Goal: Task Accomplishment & Management: Use online tool/utility

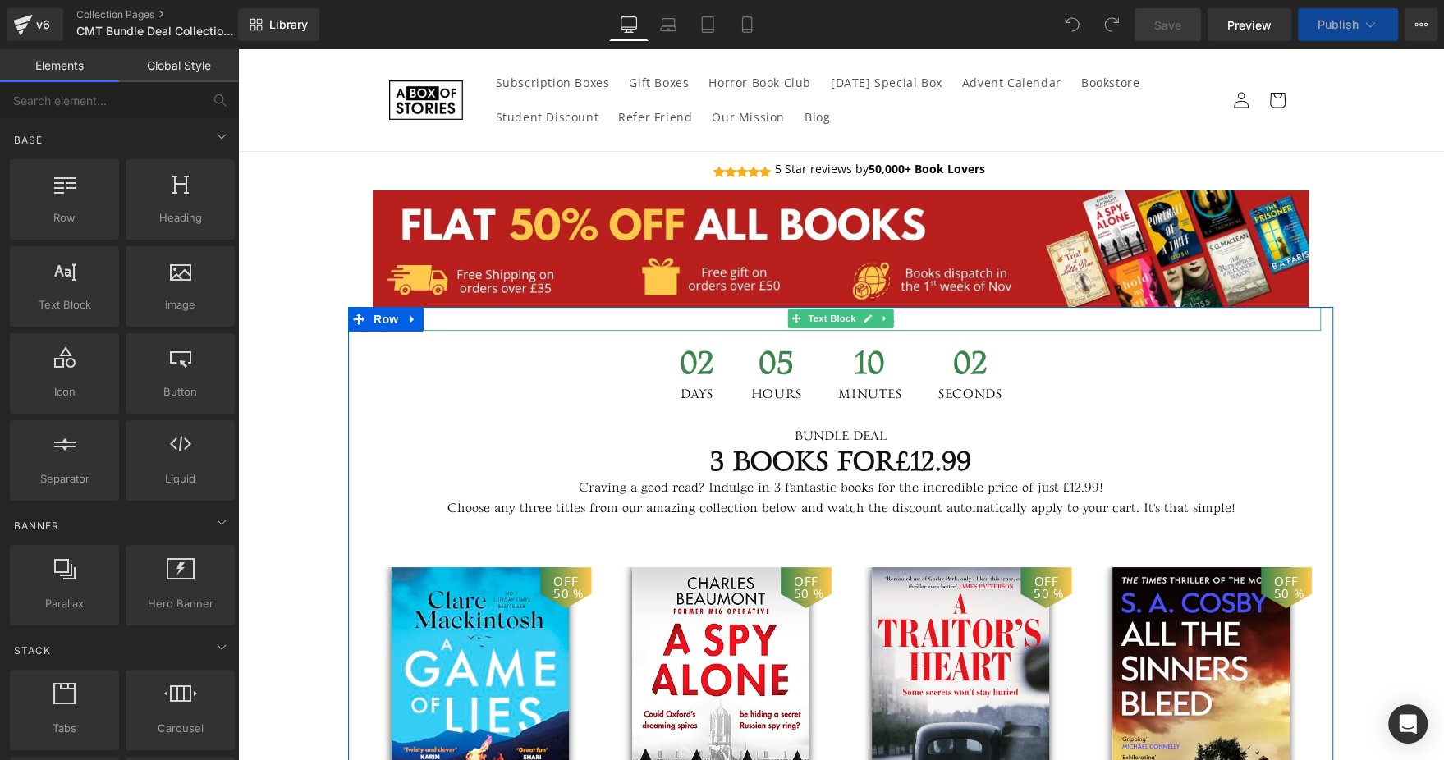
click at [758, 315] on p "Flash Sale ends in" at bounding box center [840, 319] width 961 height 24
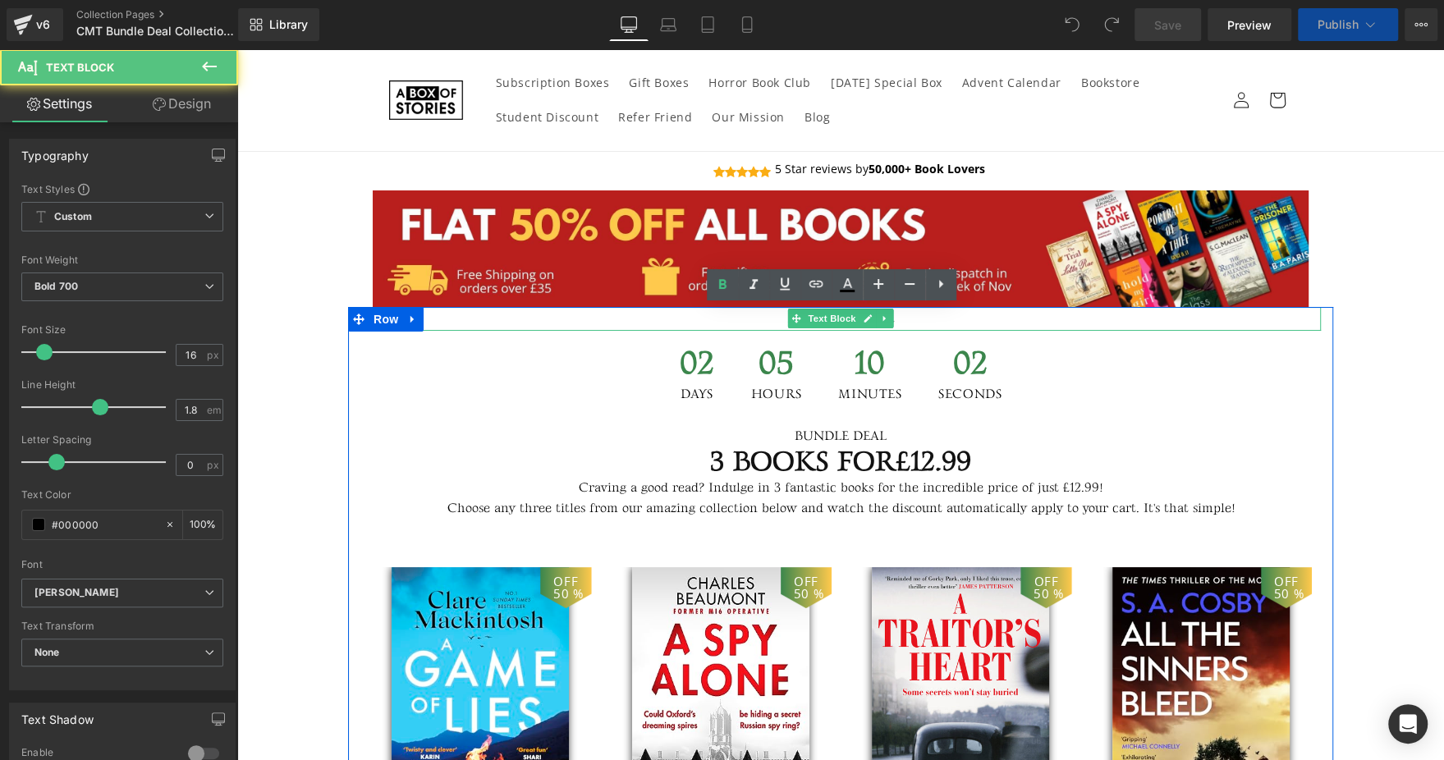
click at [758, 315] on p "Flash Sale ends in" at bounding box center [840, 319] width 961 height 24
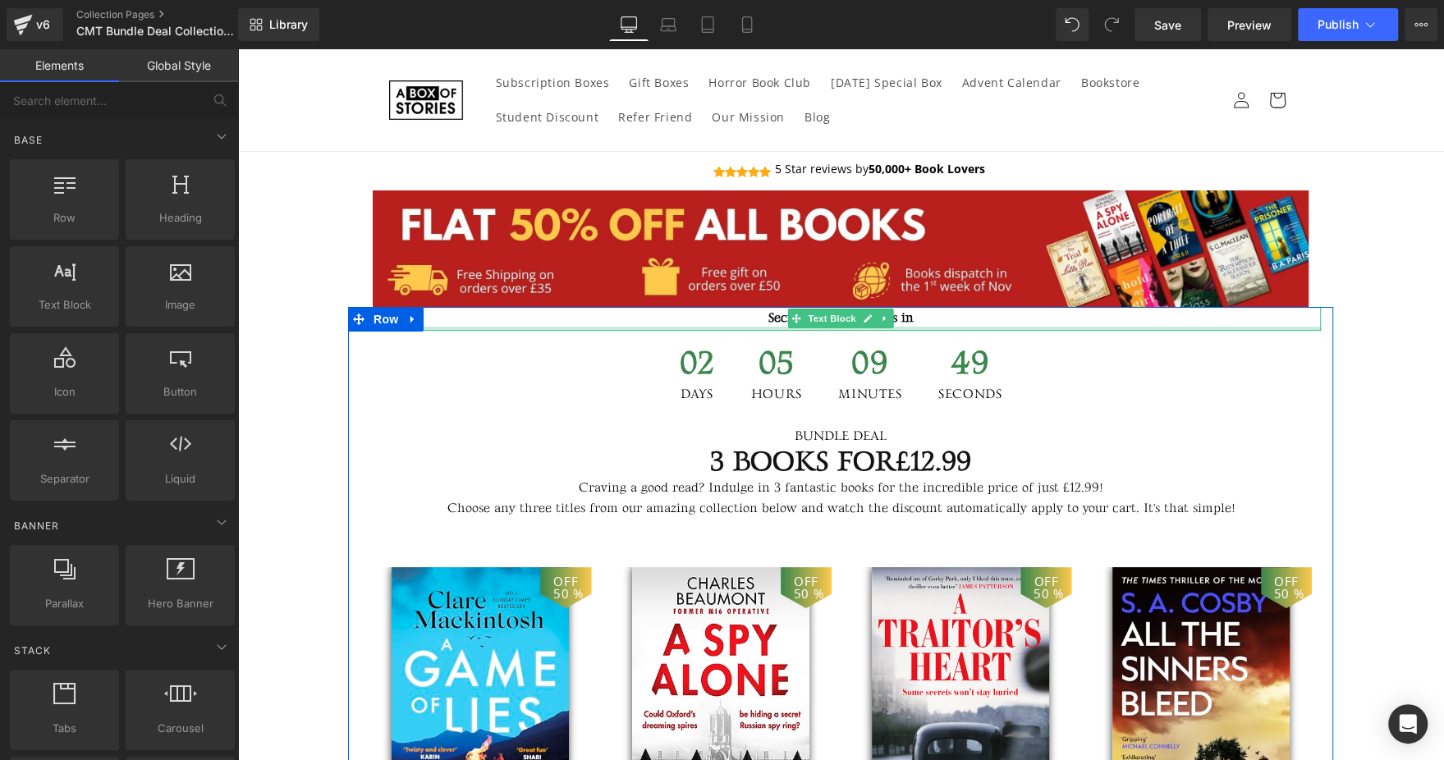
click at [534, 327] on div at bounding box center [840, 329] width 961 height 4
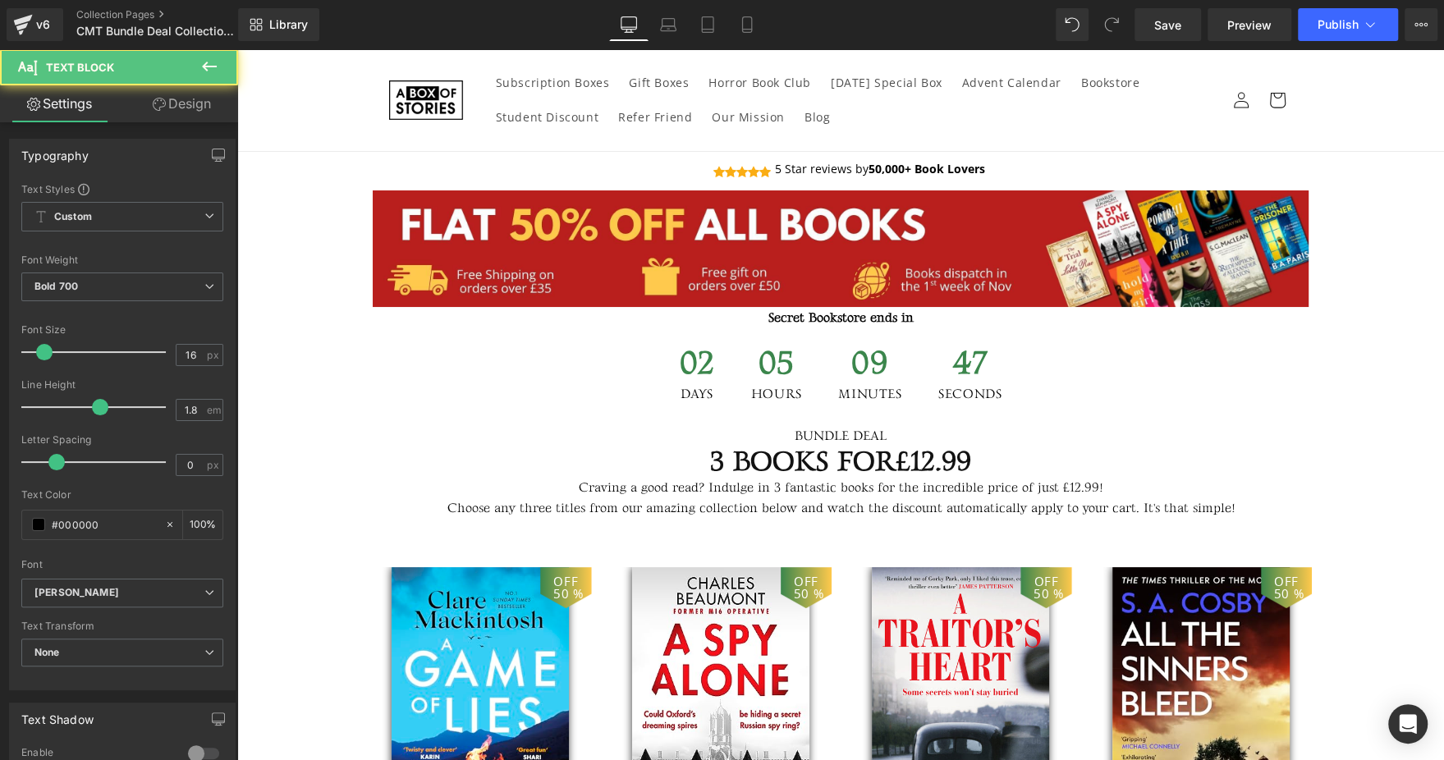
click at [177, 105] on link "Design" at bounding box center [181, 103] width 119 height 37
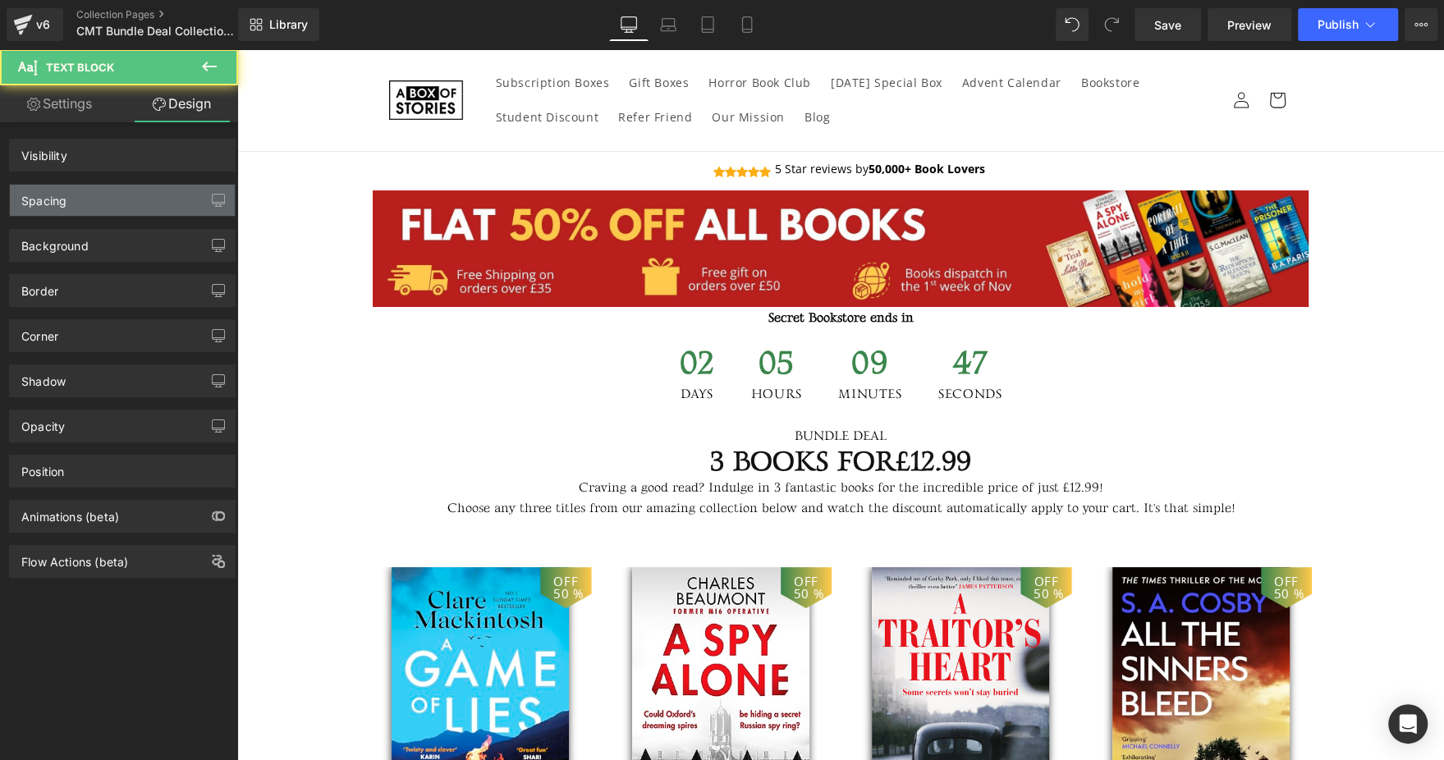
click at [133, 191] on div "Spacing" at bounding box center [122, 200] width 225 height 31
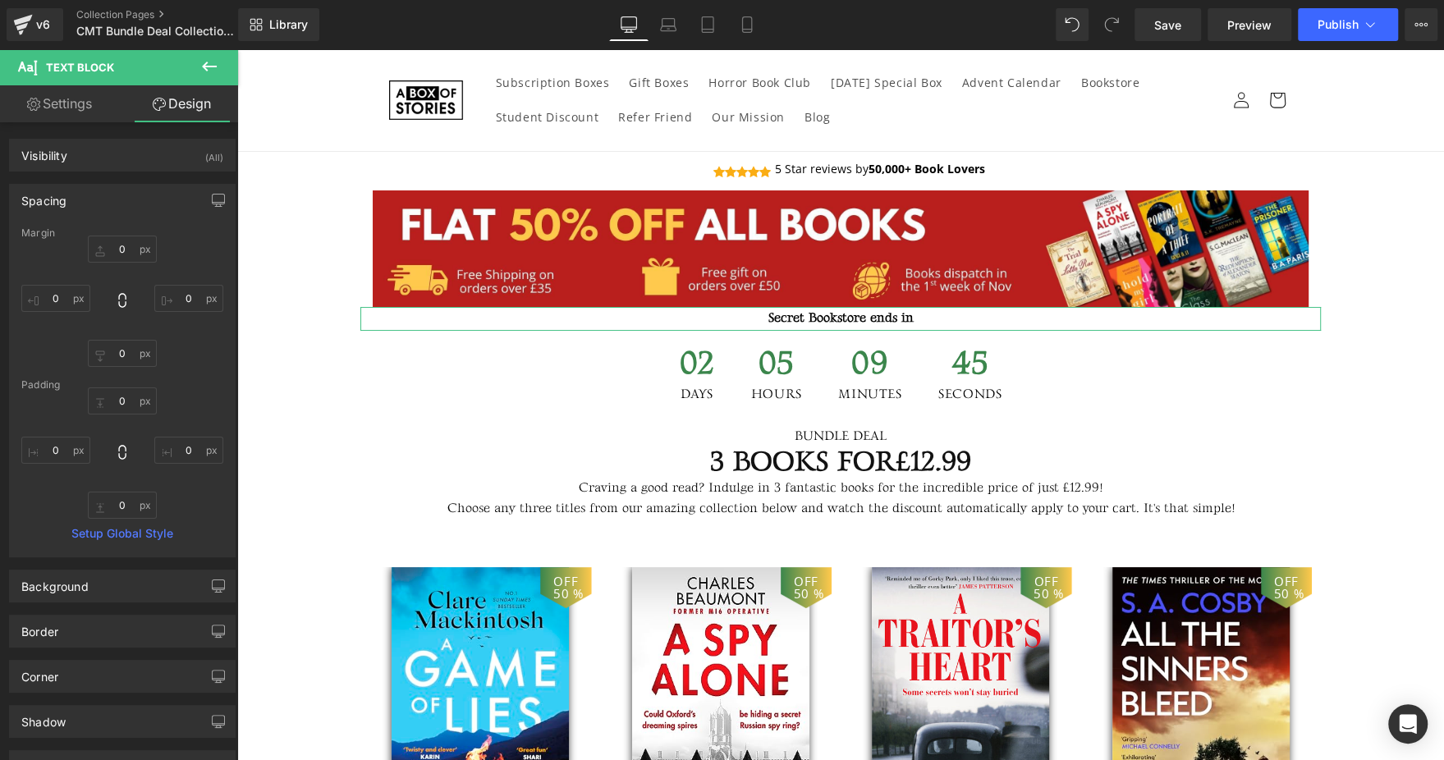
click at [135, 236] on div "Margin" at bounding box center [122, 232] width 202 height 11
click at [126, 245] on input "0" at bounding box center [122, 249] width 69 height 27
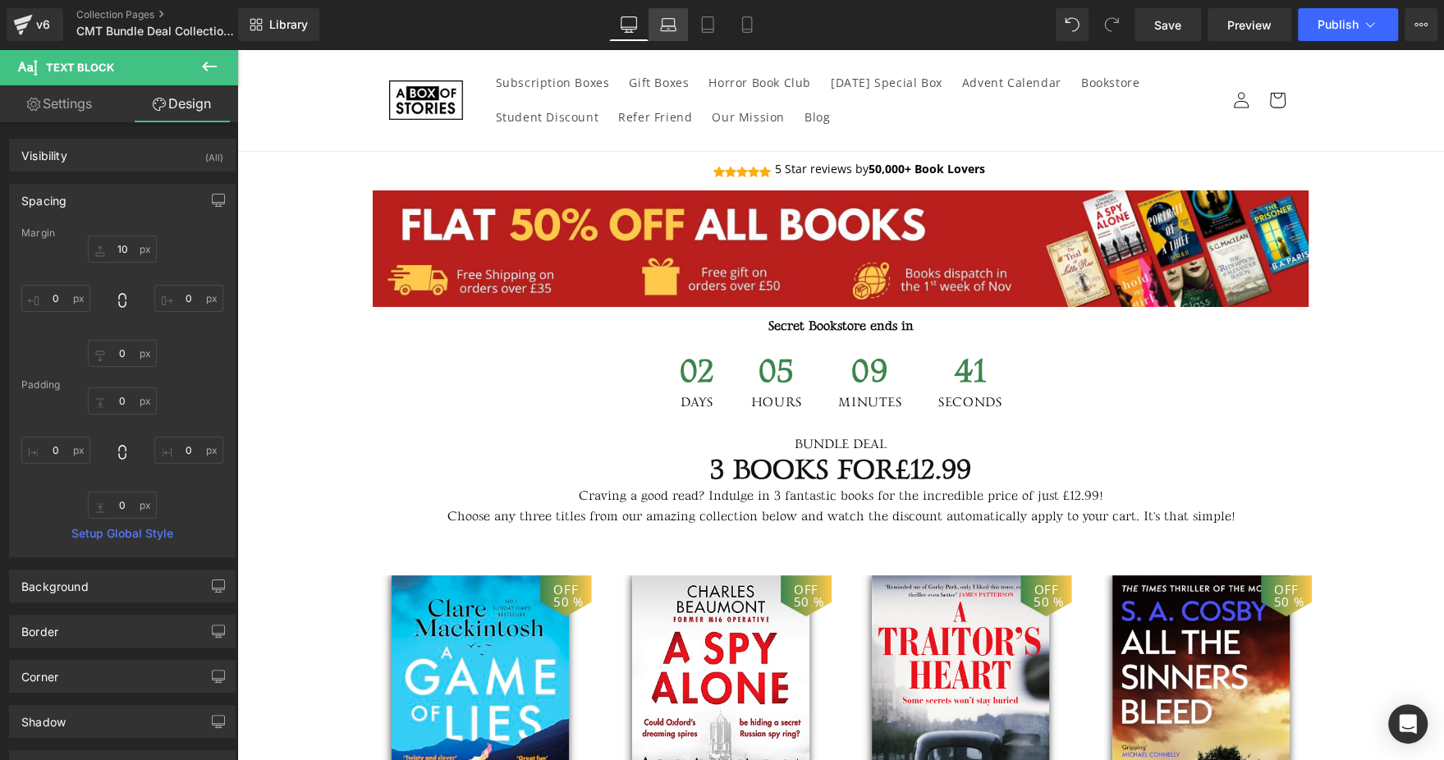
click at [675, 33] on link "Laptop" at bounding box center [668, 24] width 39 height 33
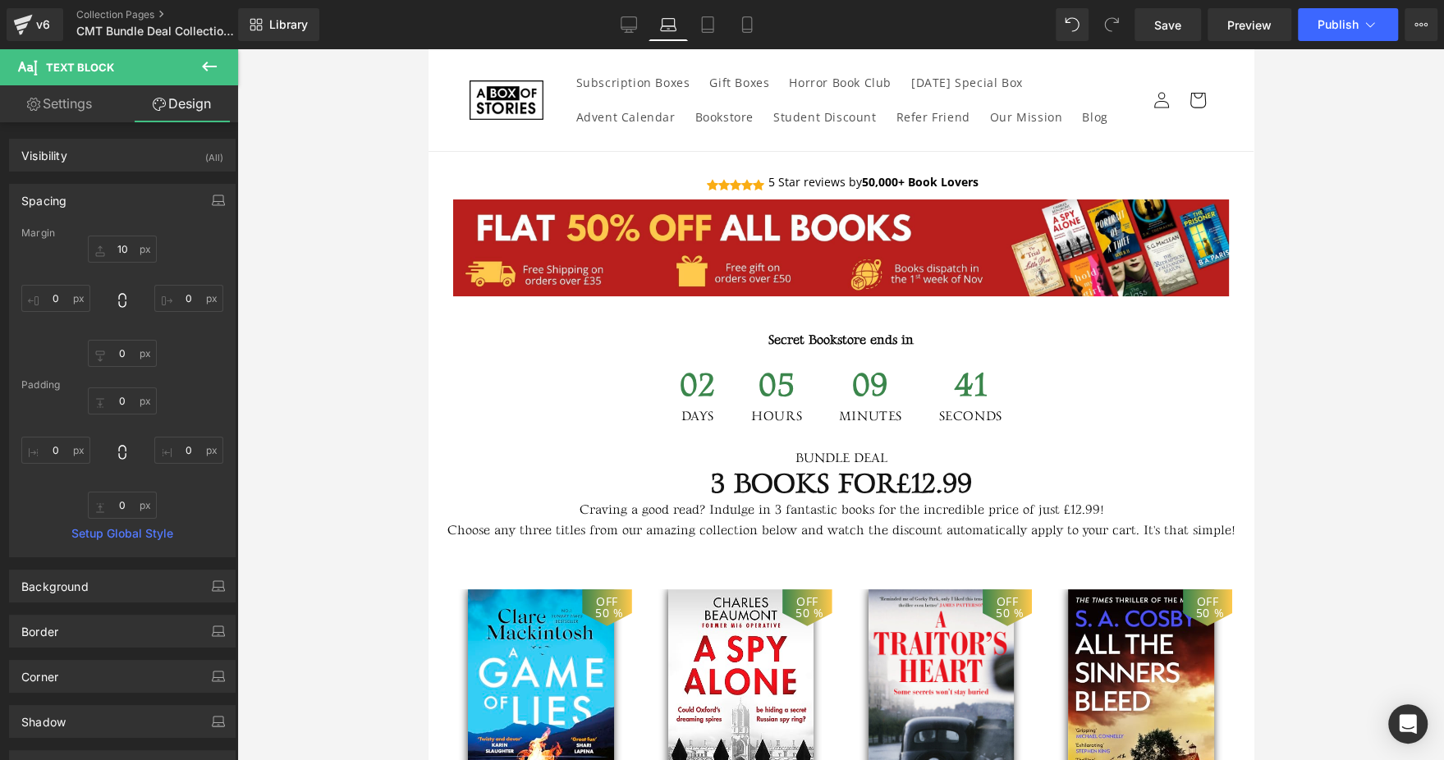
type input "10"
type input "0"
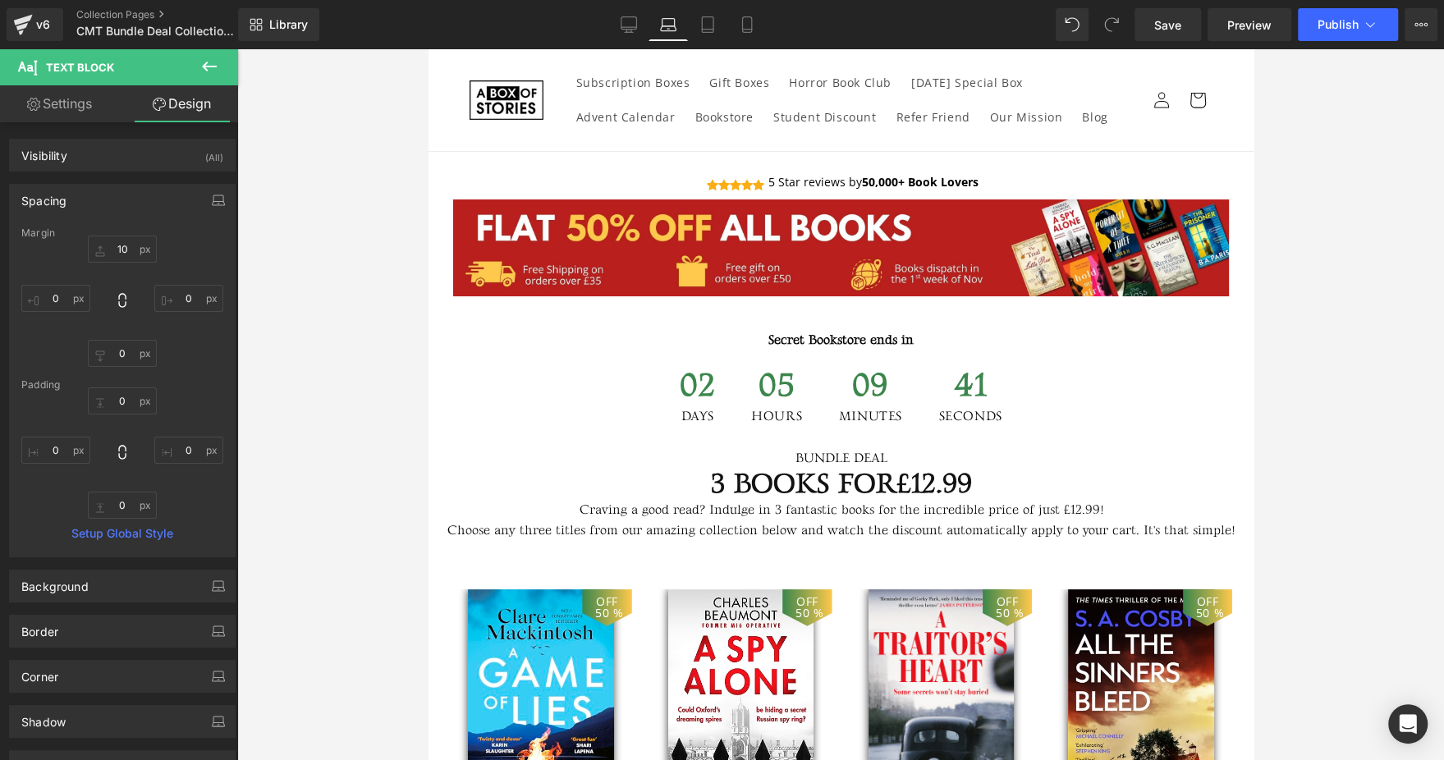
type input "0"
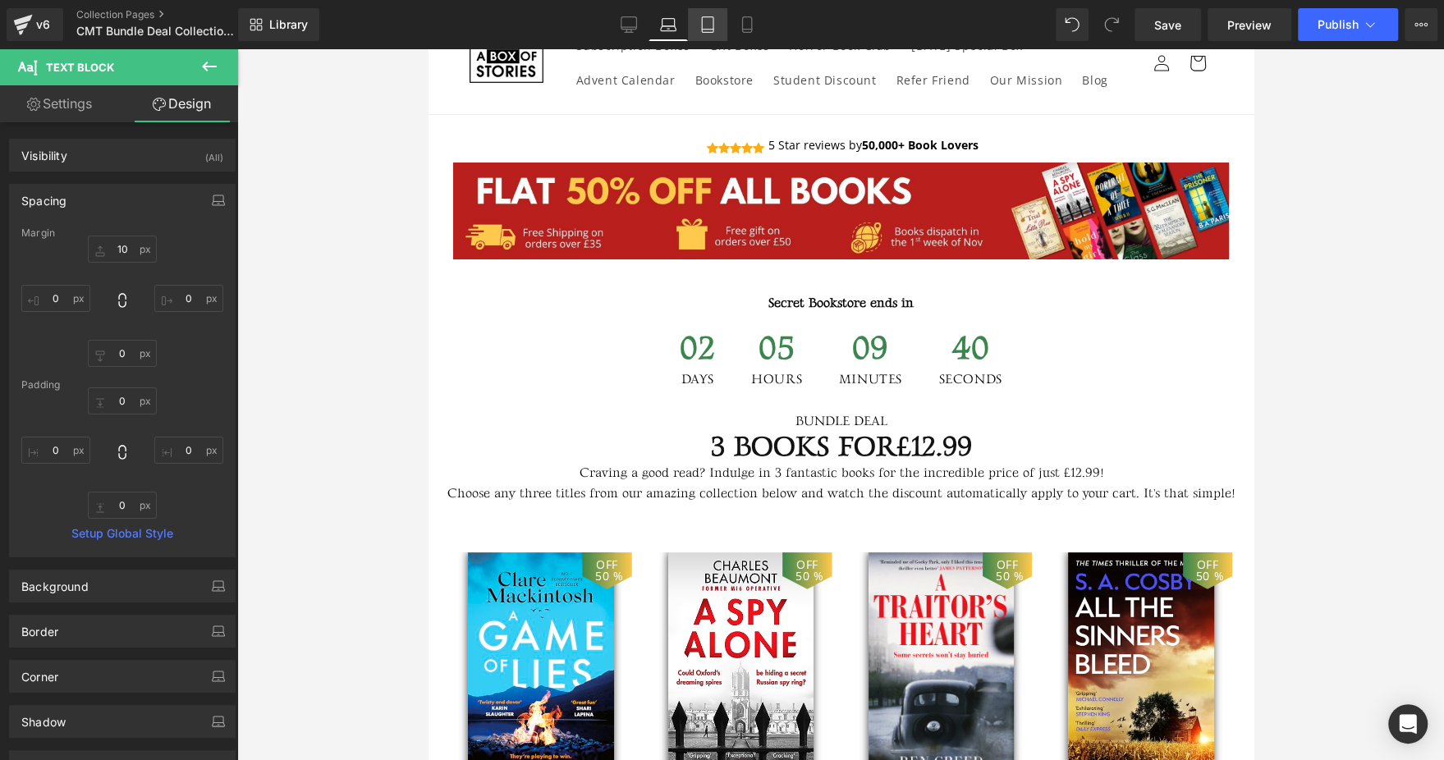
click at [689, 20] on link "Tablet" at bounding box center [707, 24] width 39 height 33
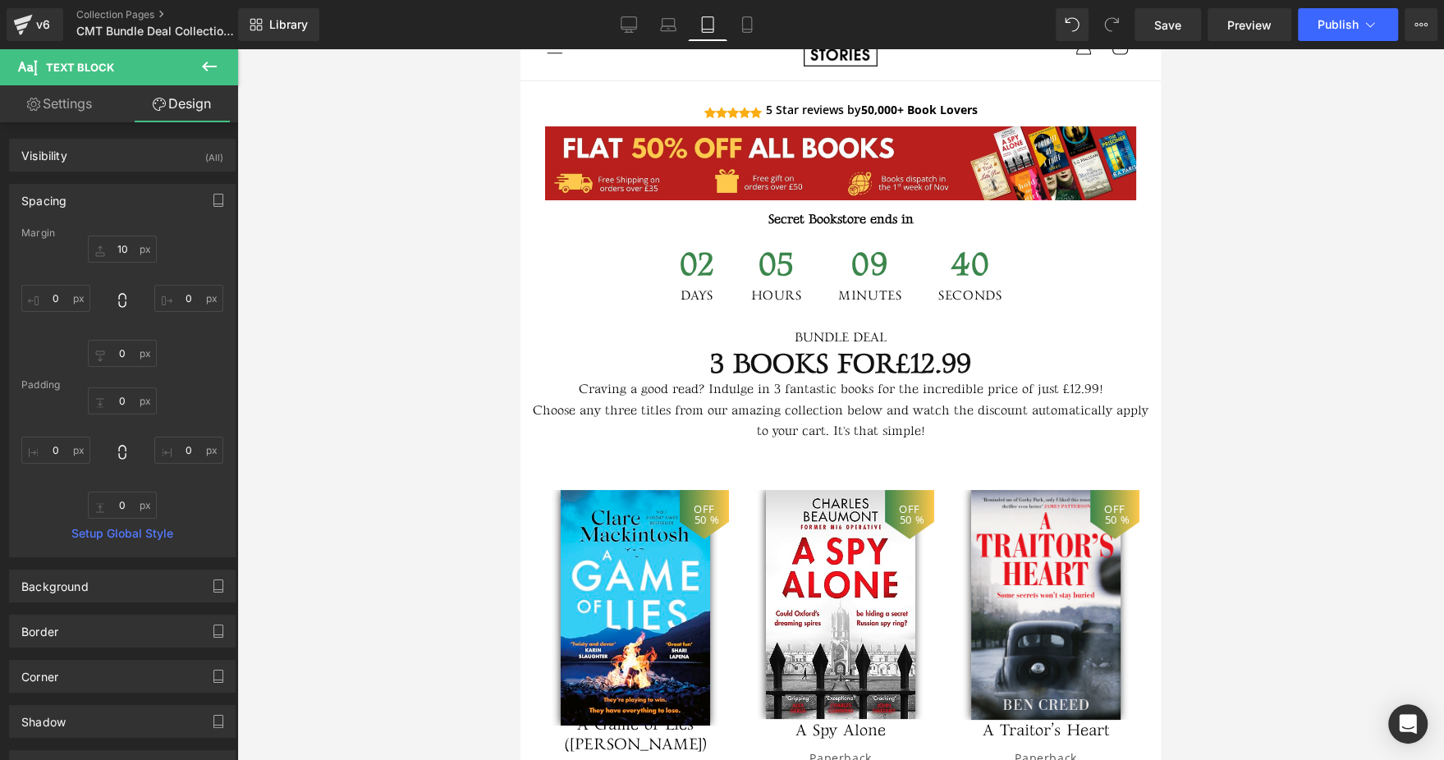
type input "10"
type input "0"
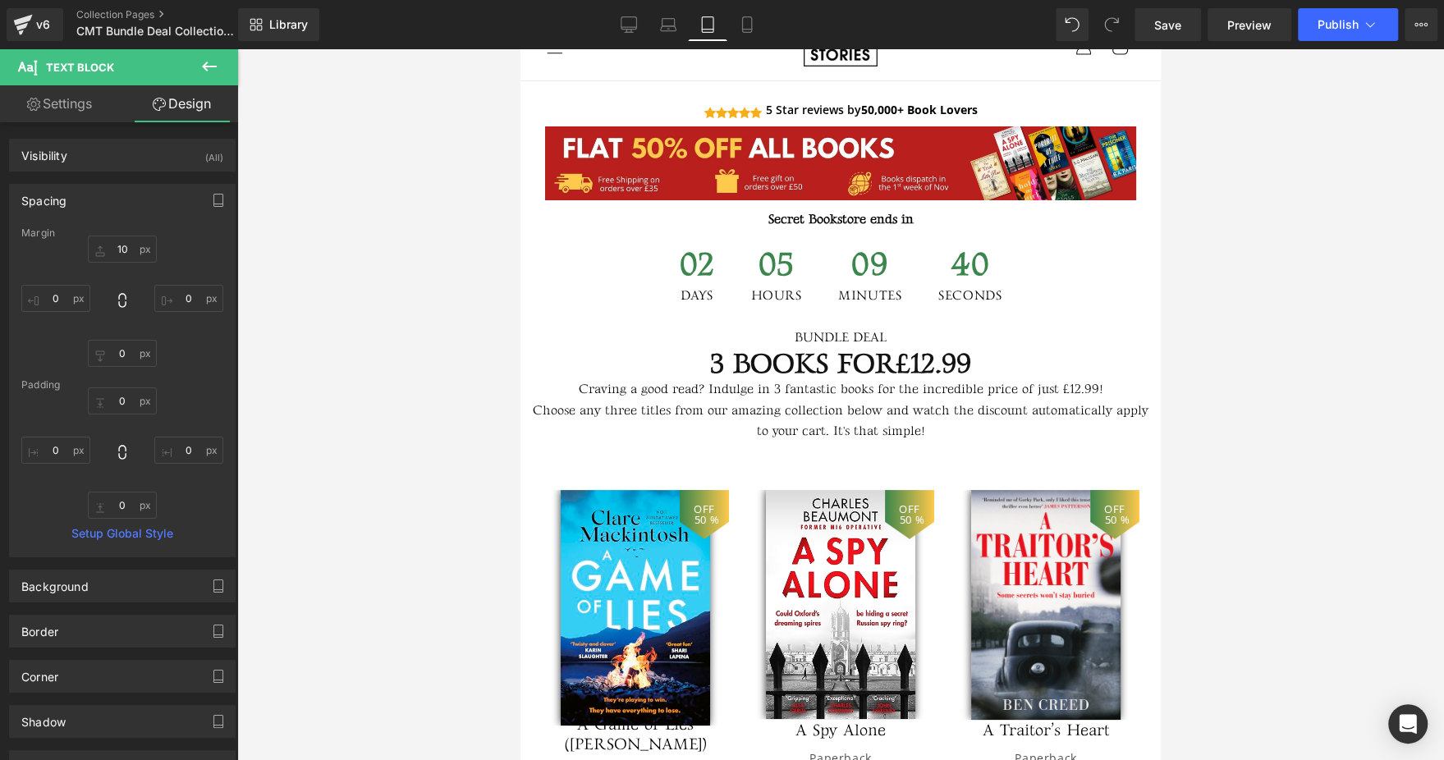
type input "0"
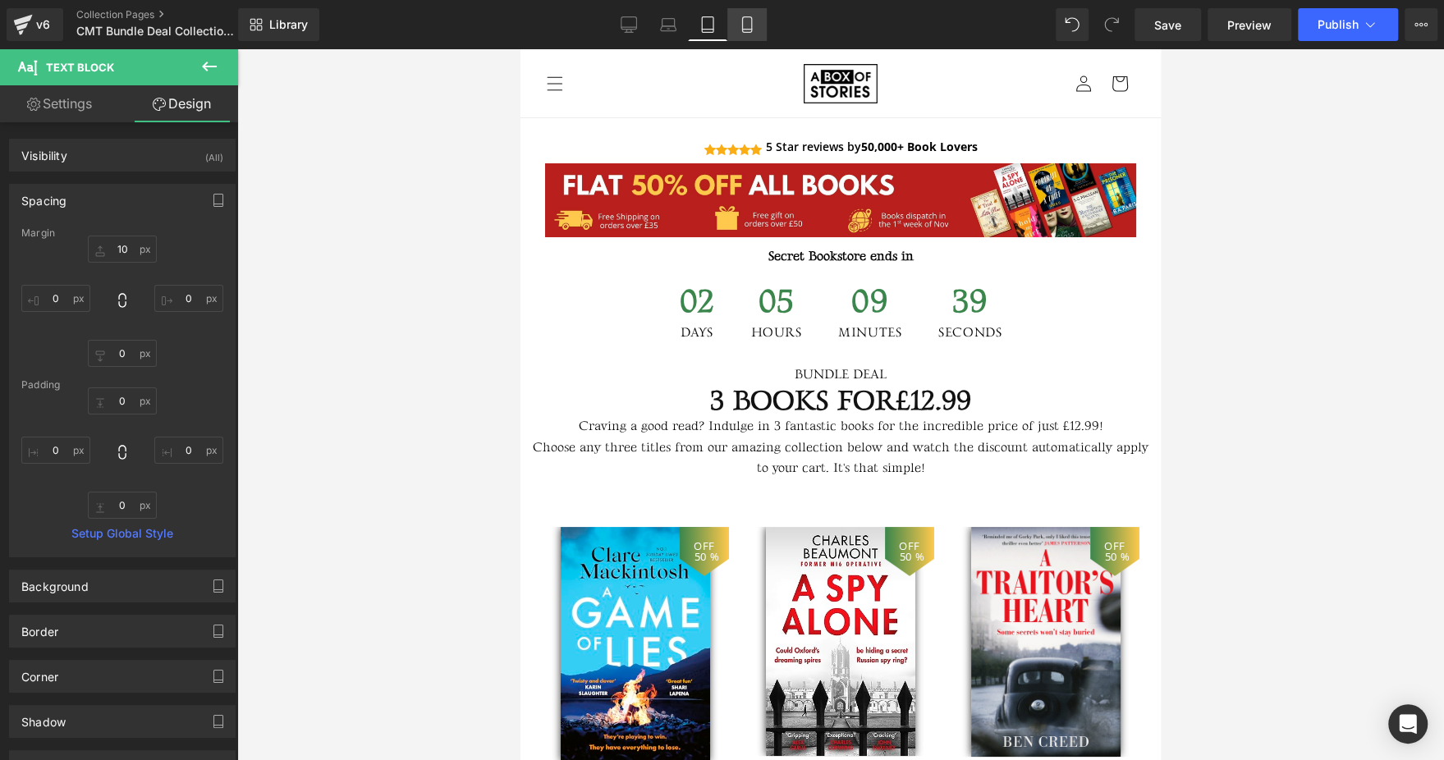
click at [754, 34] on link "Mobile" at bounding box center [746, 24] width 39 height 33
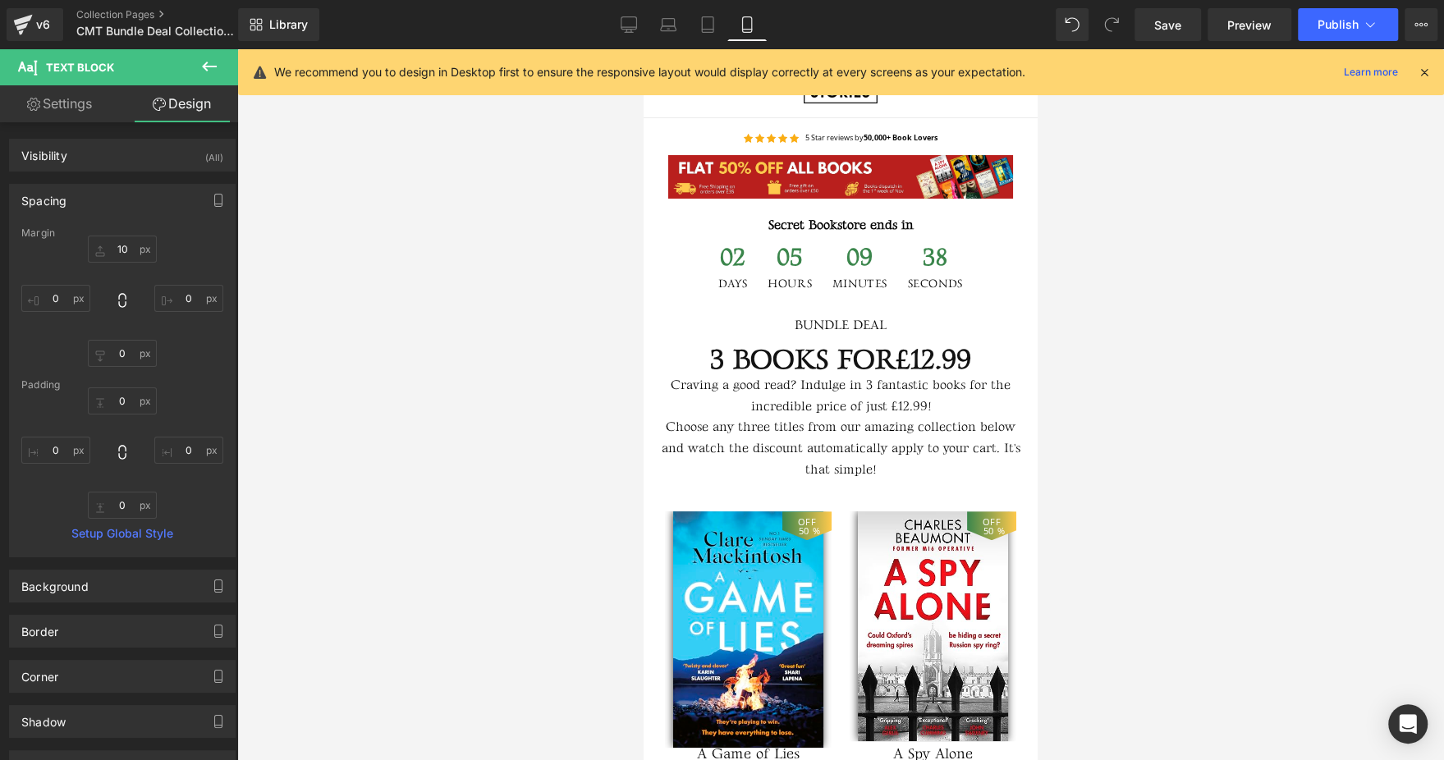
type input "10"
type input "0"
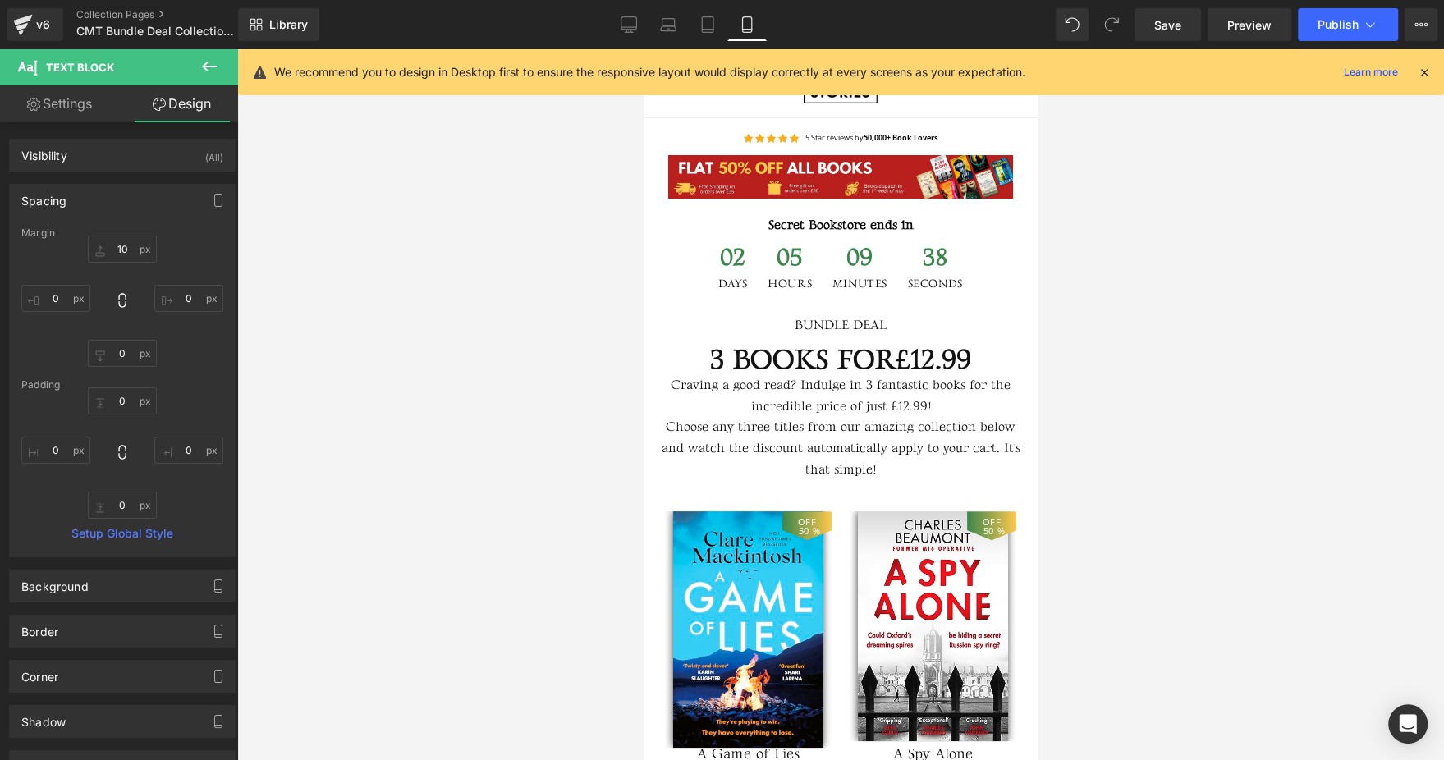
type input "0"
click at [123, 246] on input "10" at bounding box center [122, 249] width 69 height 27
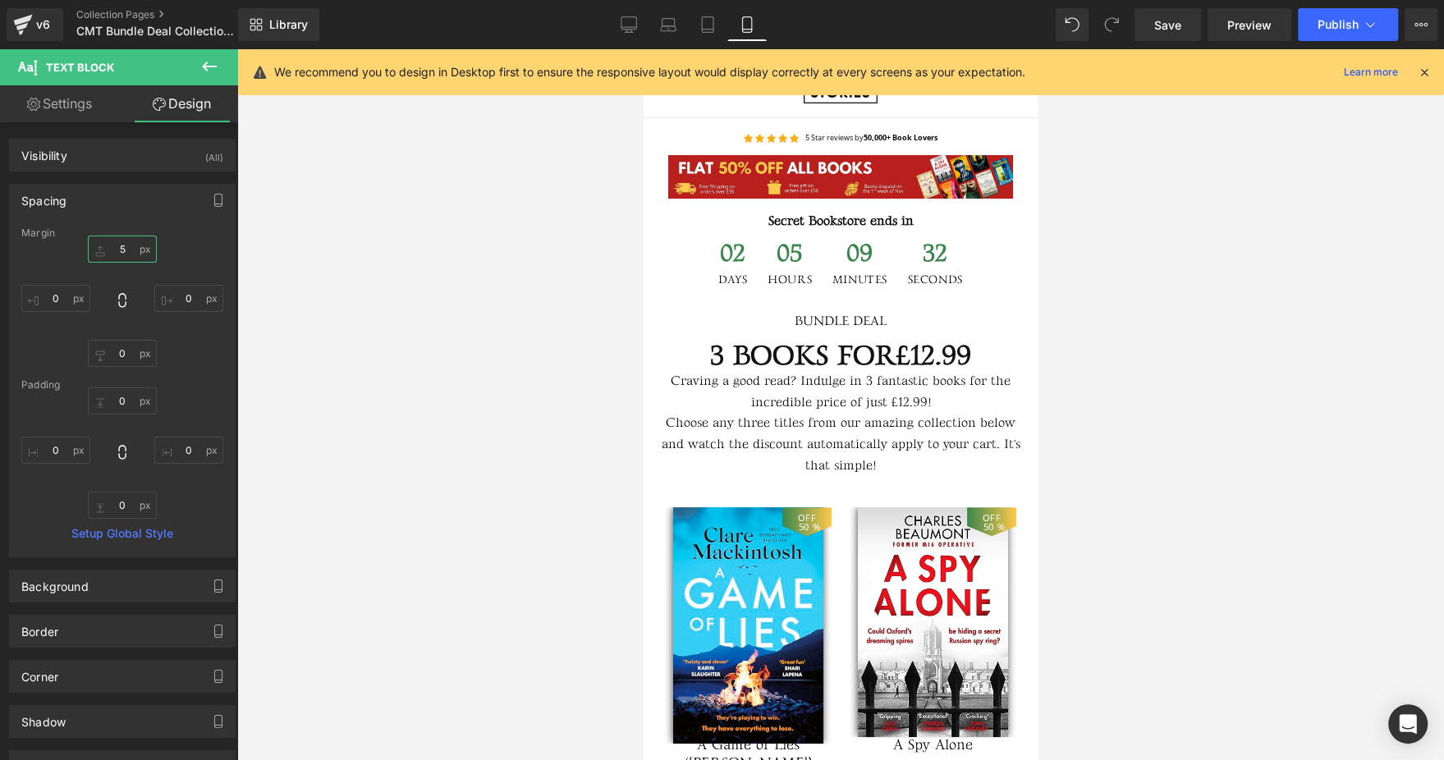
type input "5"
click at [1342, 6] on div "Library Mobile Desktop Laptop Tablet Mobile Save Preview Publish Scheduled View…" at bounding box center [841, 24] width 1206 height 49
click at [1343, 20] on span "Publish" at bounding box center [1338, 24] width 41 height 13
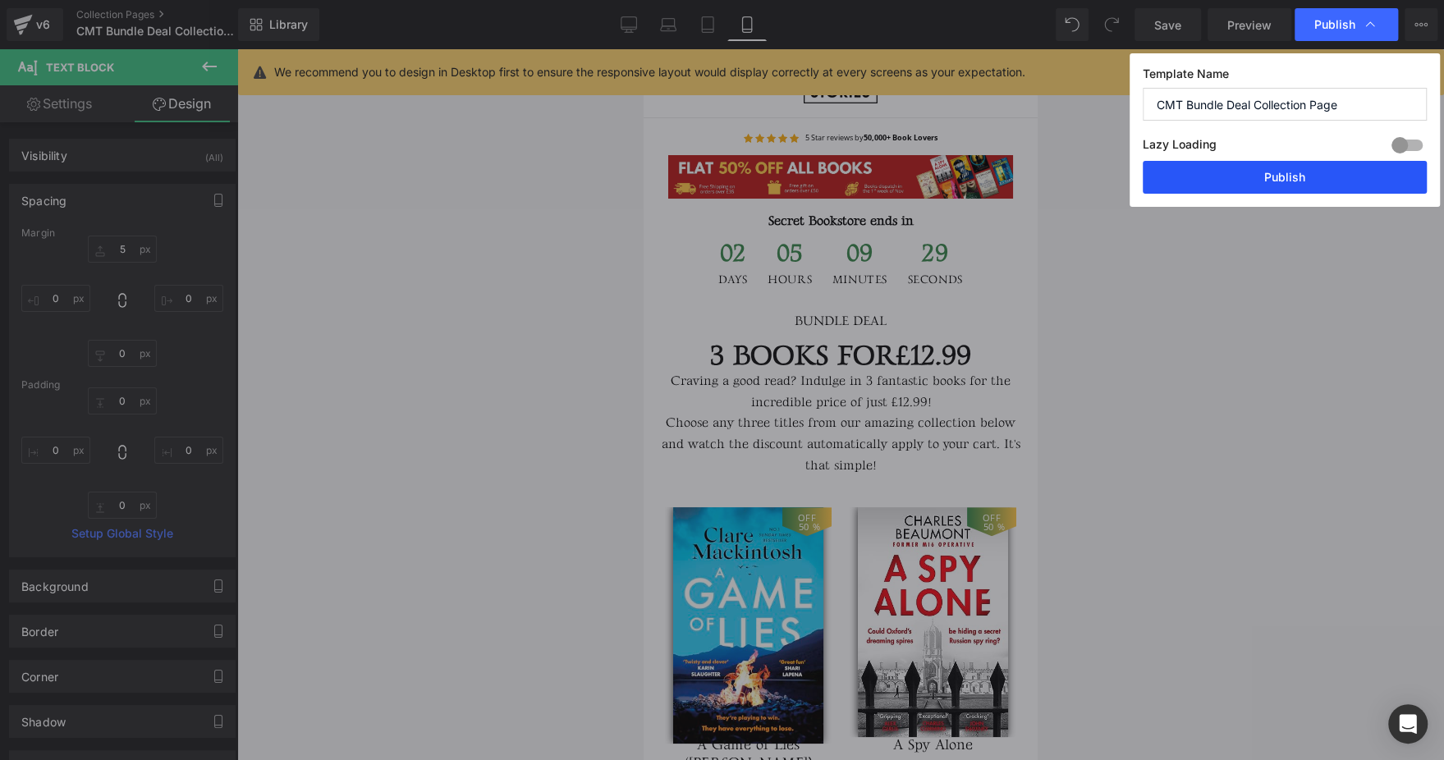
click at [1274, 182] on button "Publish" at bounding box center [1285, 177] width 284 height 33
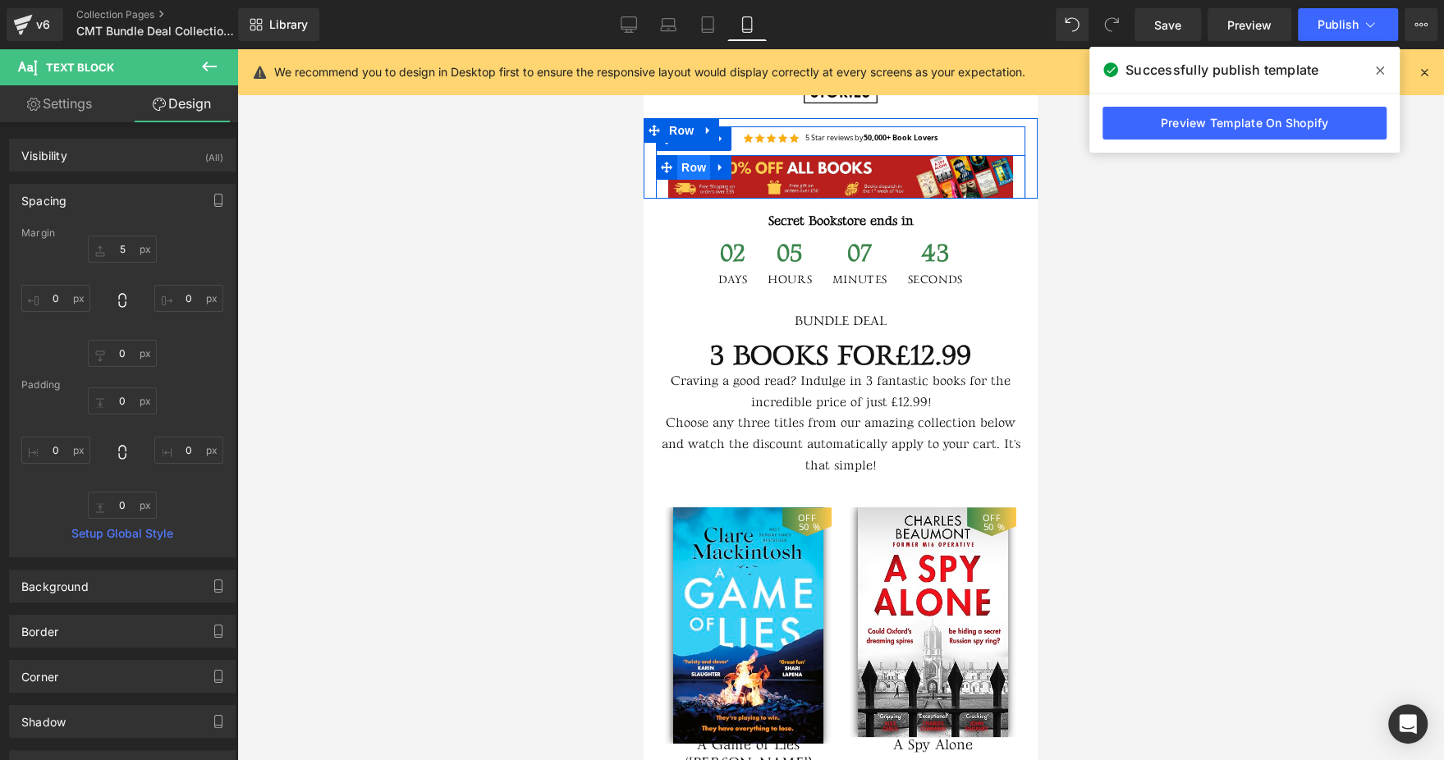
click at [699, 172] on span "Row" at bounding box center [693, 167] width 33 height 25
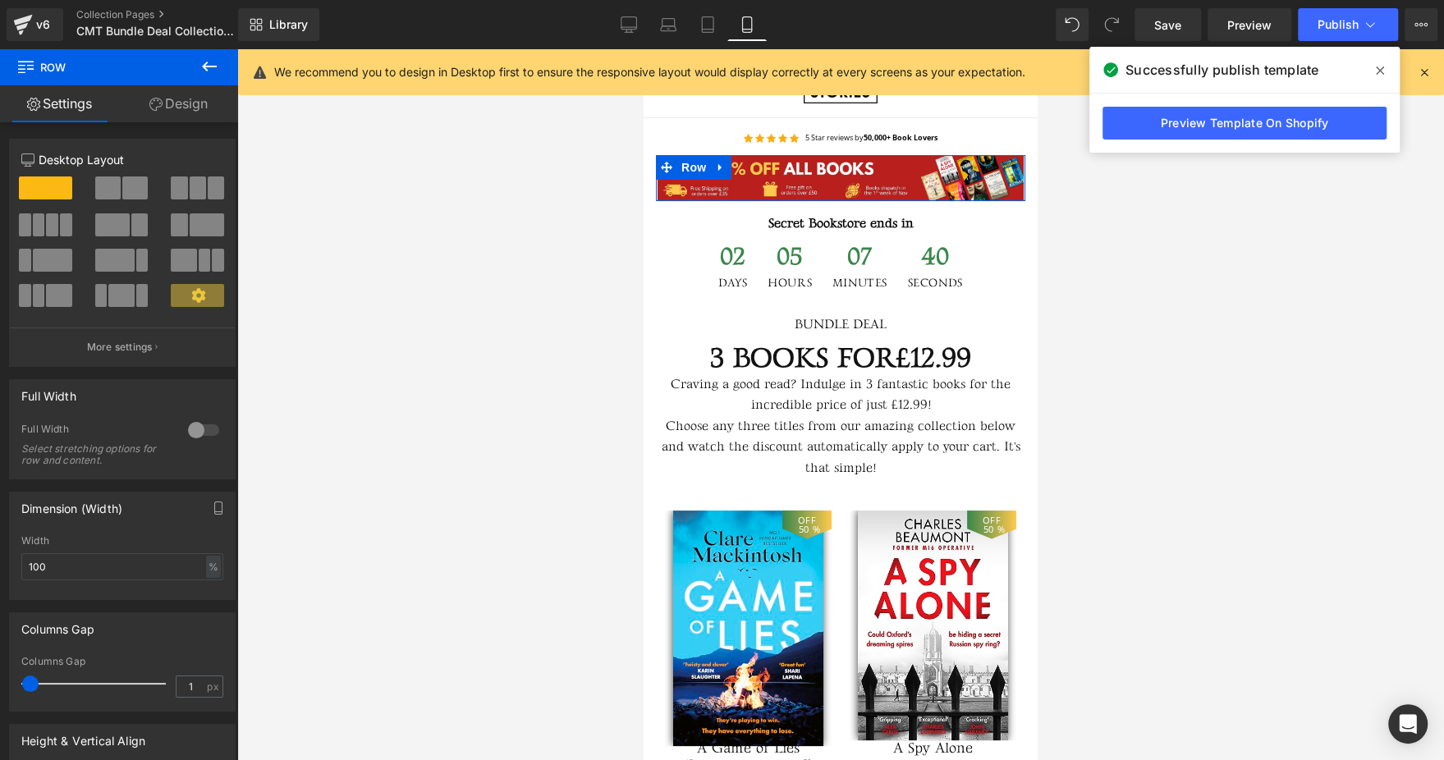
type input "0"
drag, startPoint x: 34, startPoint y: 681, endPoint x: 21, endPoint y: 681, distance: 14.0
click at [21, 681] on span at bounding box center [29, 684] width 16 height 16
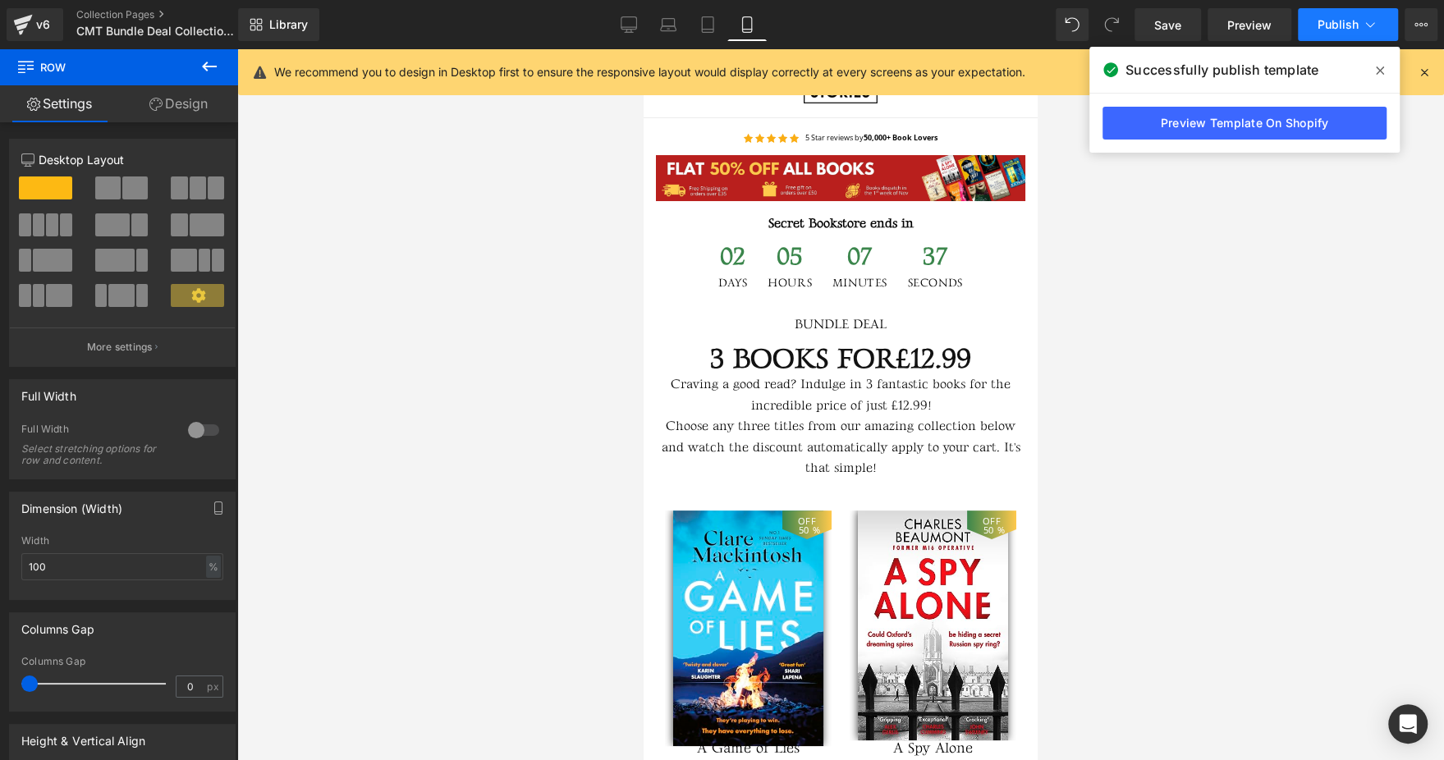
click at [1349, 25] on span "Publish" at bounding box center [1338, 24] width 41 height 13
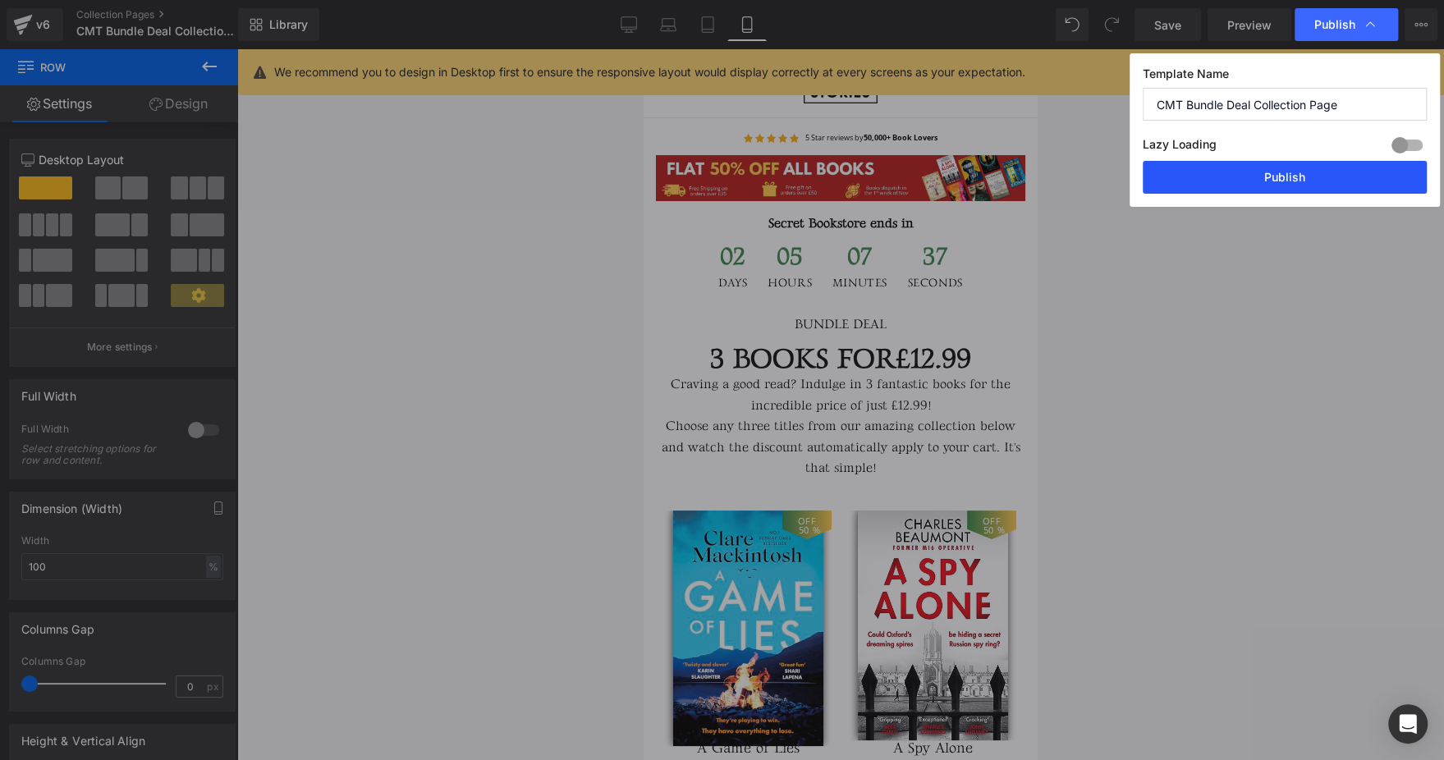
click at [1283, 172] on button "Publish" at bounding box center [1285, 177] width 284 height 33
